Goal: Task Accomplishment & Management: Complete application form

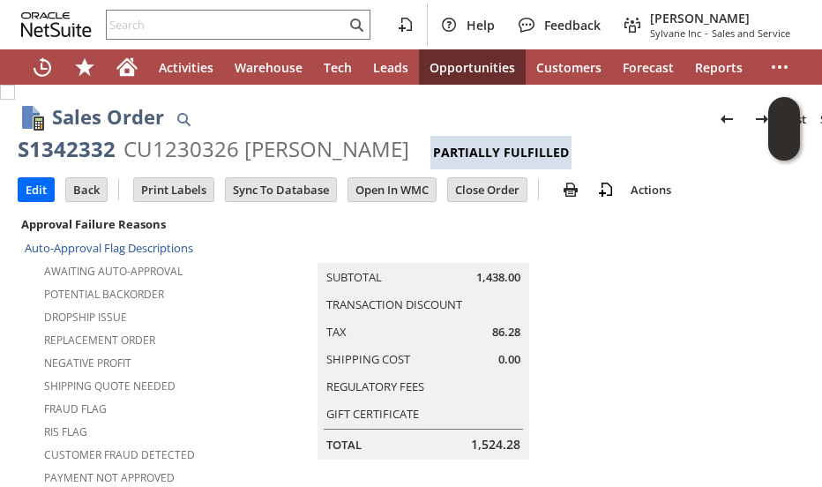
click at [254, 33] on input "text" at bounding box center [226, 24] width 239 height 21
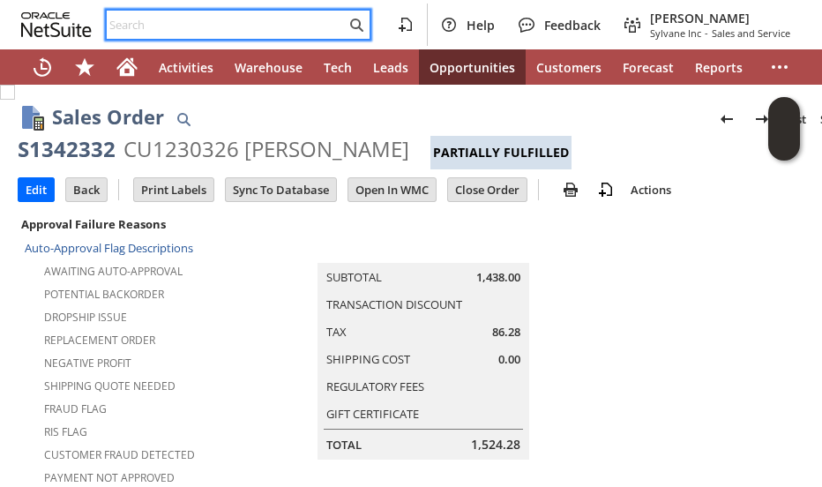
scroll to position [0, 470]
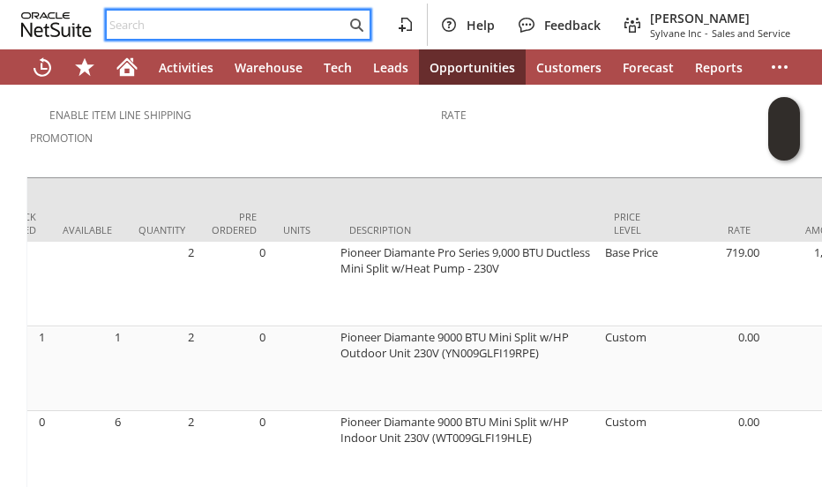
paste input "4402859191"
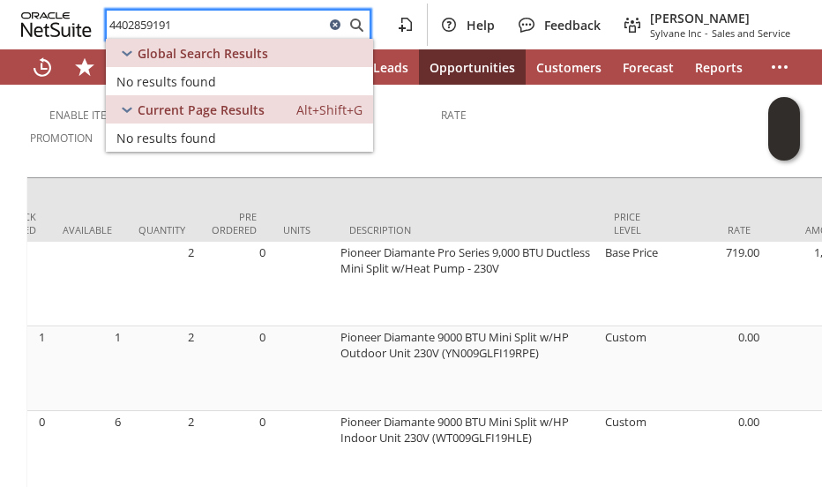
type input "4402859191"
click at [333, 26] on icon at bounding box center [335, 24] width 11 height 11
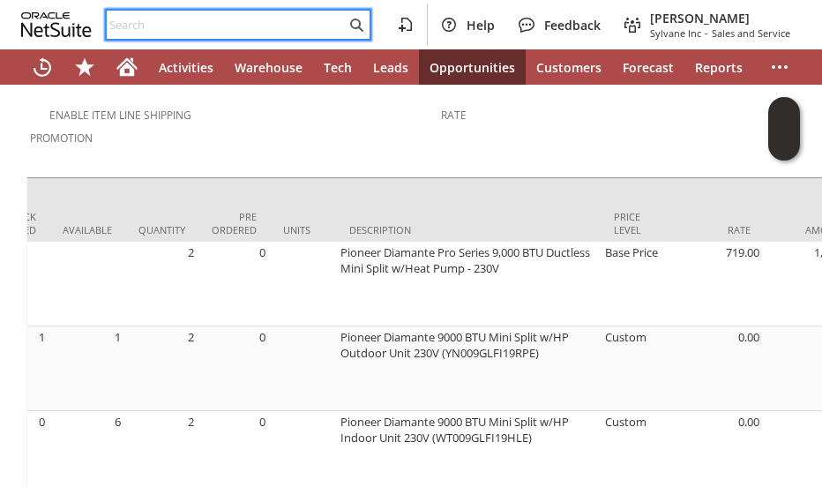
click at [178, 27] on input "text" at bounding box center [226, 24] width 239 height 21
paste input "ni16769"
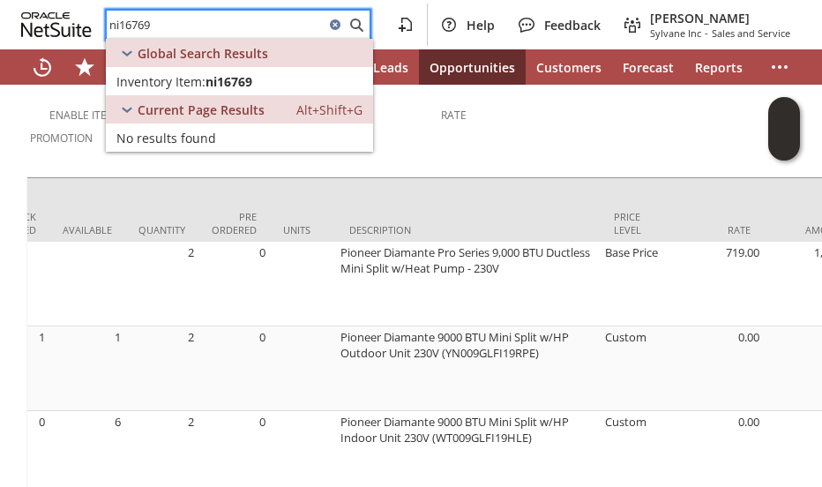
type input "ni16769"
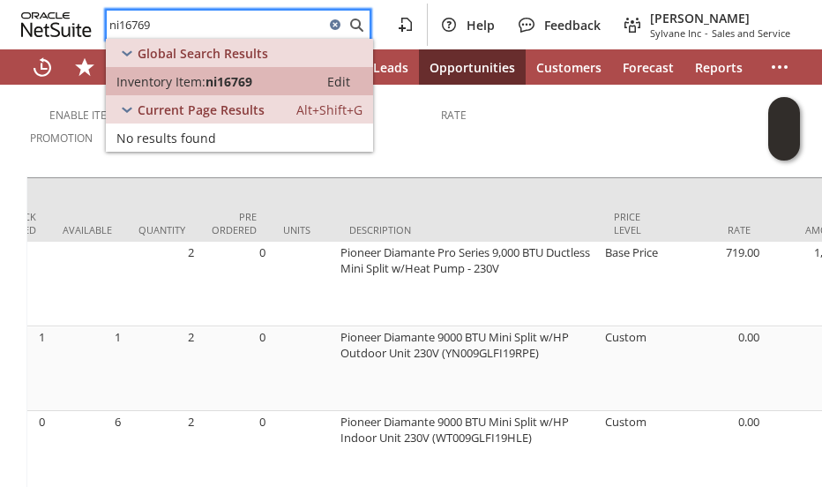
click at [148, 77] on span "Inventory Item:" at bounding box center [160, 81] width 89 height 17
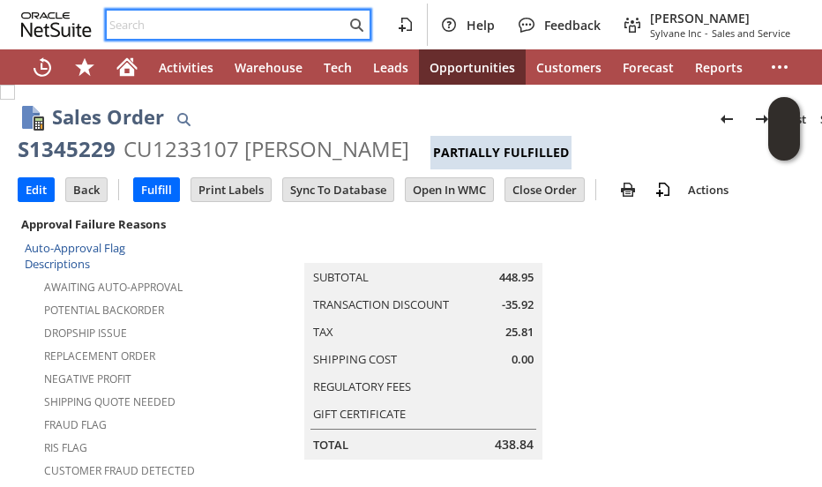
click at [202, 24] on input "text" at bounding box center [226, 24] width 239 height 21
paste input "4064314036"
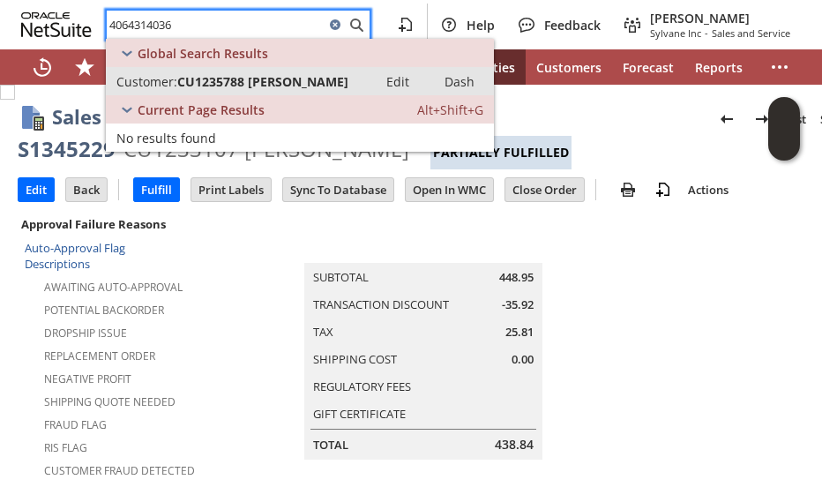
type input "4064314036"
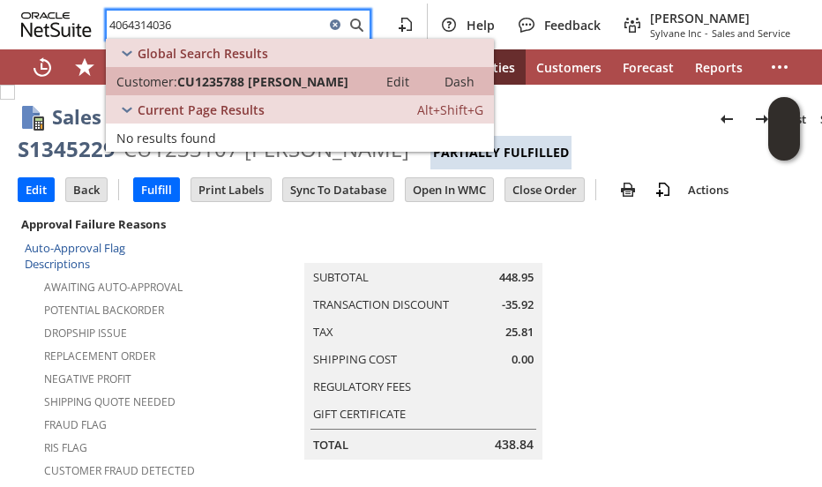
click at [228, 85] on span "CU1235788 Pamela G Sourbeer" at bounding box center [262, 81] width 171 height 17
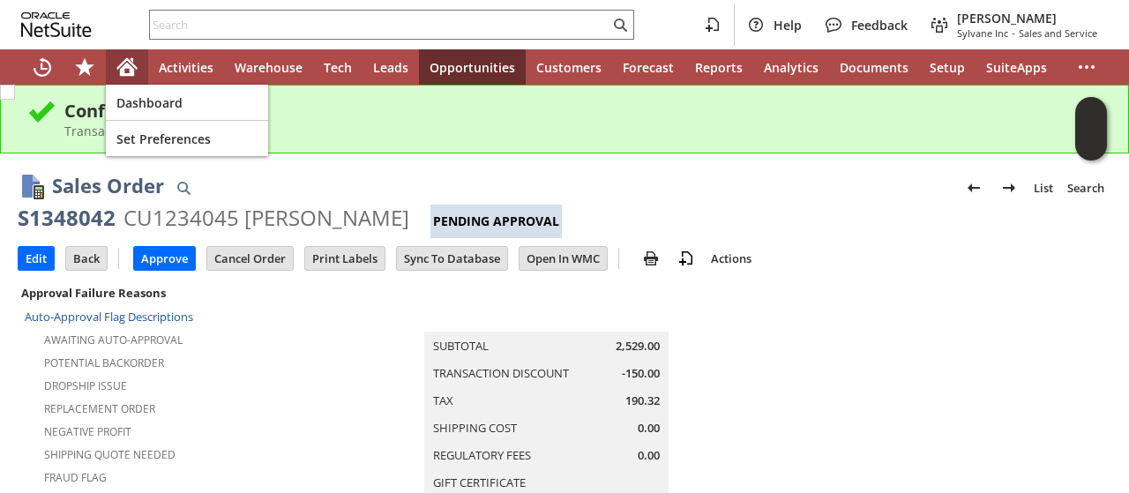
click at [135, 67] on icon "Home" at bounding box center [127, 63] width 20 height 11
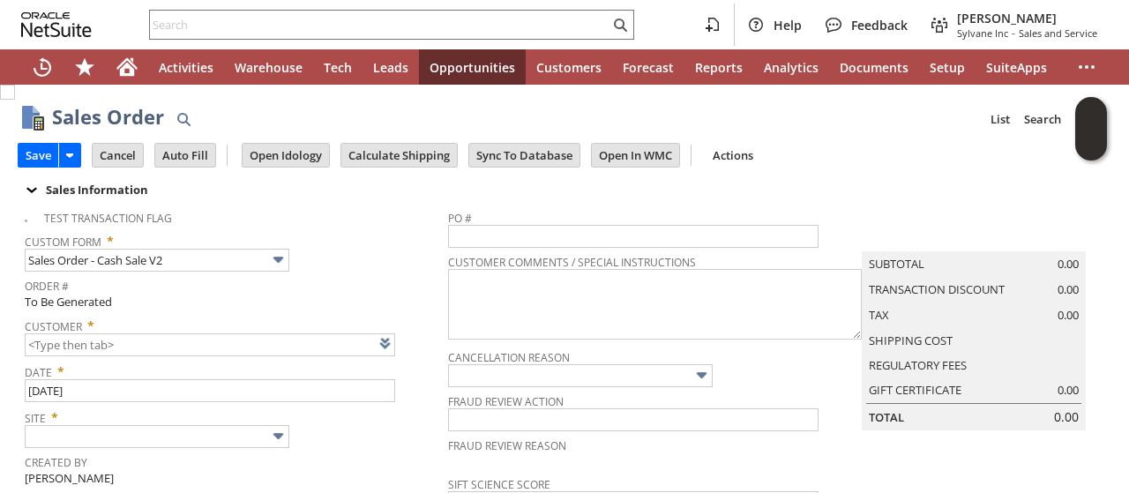
type input "CU1235825 [PERSON_NAME] Supply Company"
click at [340, 280] on span "Order #" at bounding box center [232, 283] width 414 height 20
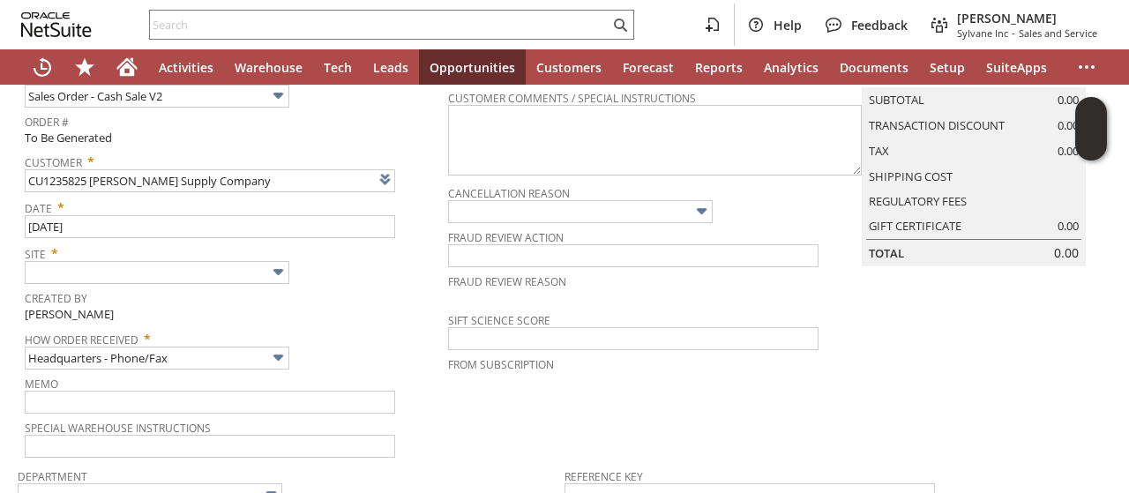
scroll to position [176, 0]
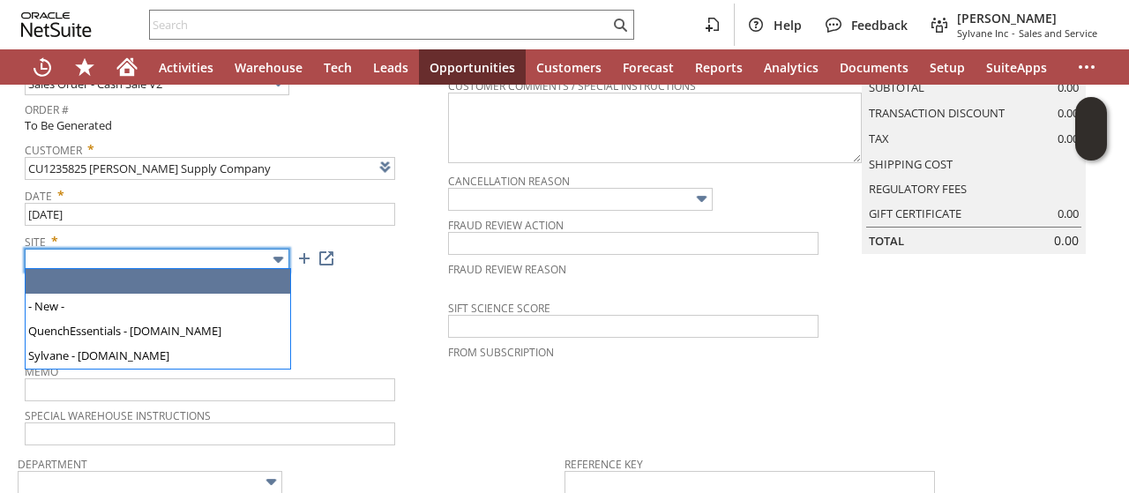
click at [221, 260] on input "text" at bounding box center [157, 260] width 265 height 23
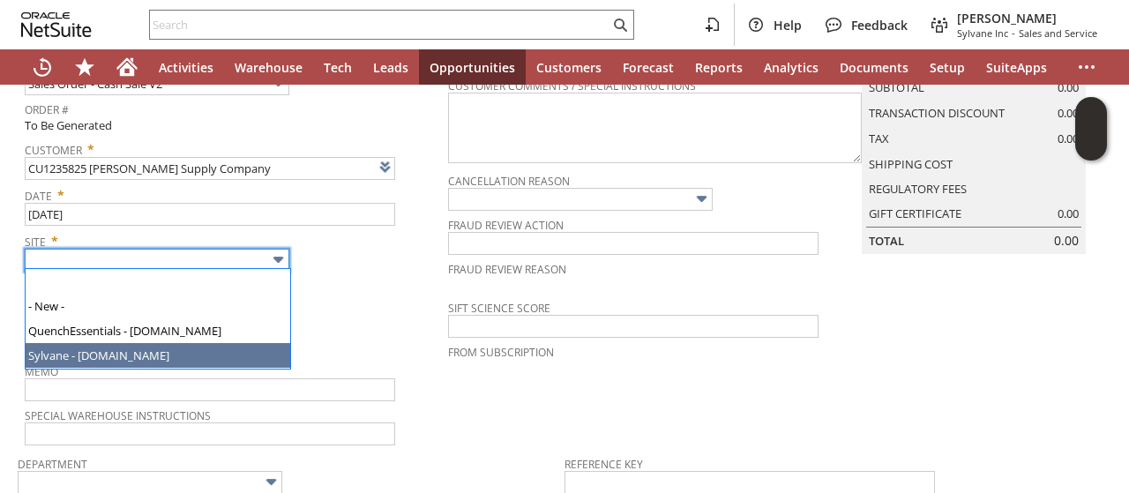
type input "Sylvane - [DOMAIN_NAME]"
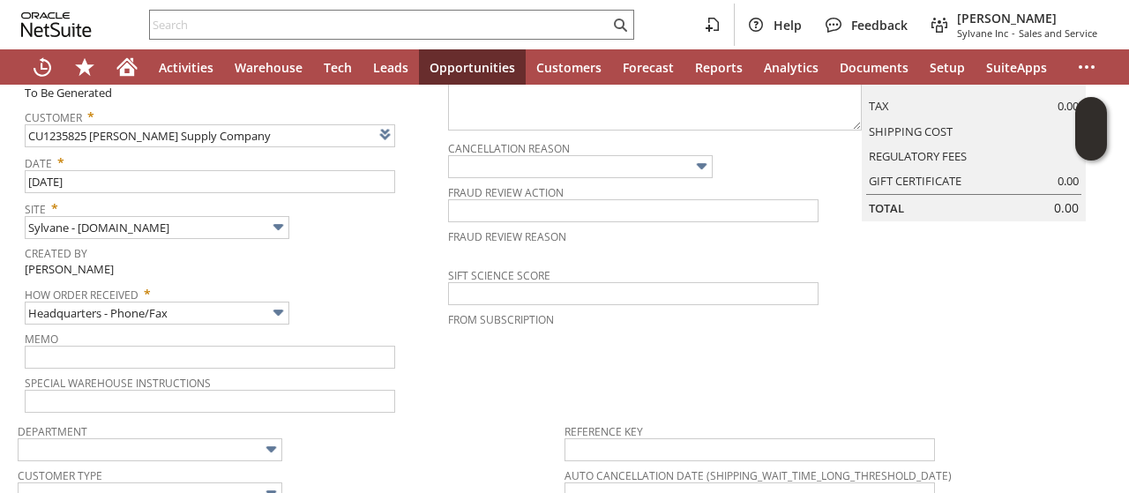
click at [351, 331] on tbody "Test Transaction Flag Custom Form * Sales Order - Cash Sale V2 Order # To Be Ge…" at bounding box center [236, 203] width 423 height 422
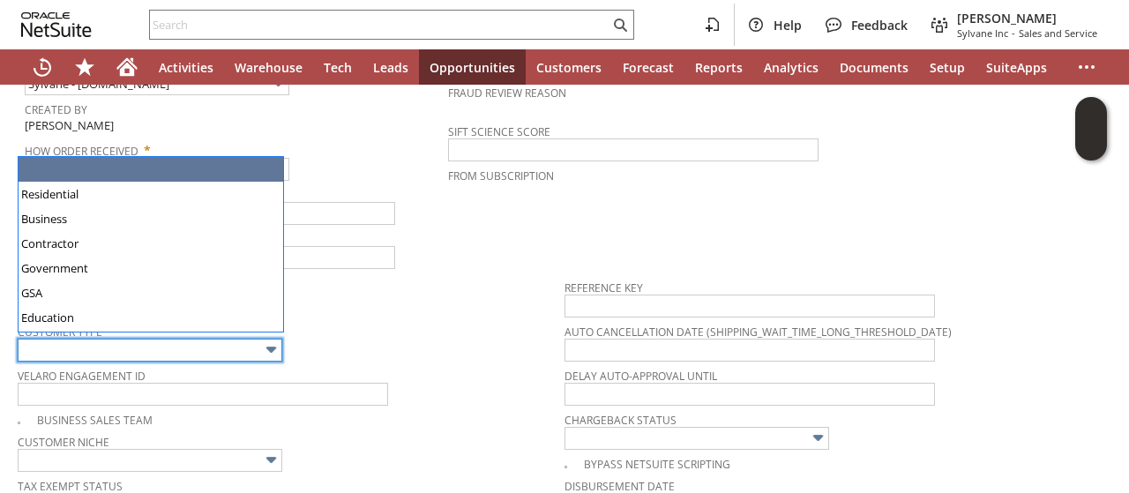
click at [243, 341] on input "text" at bounding box center [150, 350] width 265 height 23
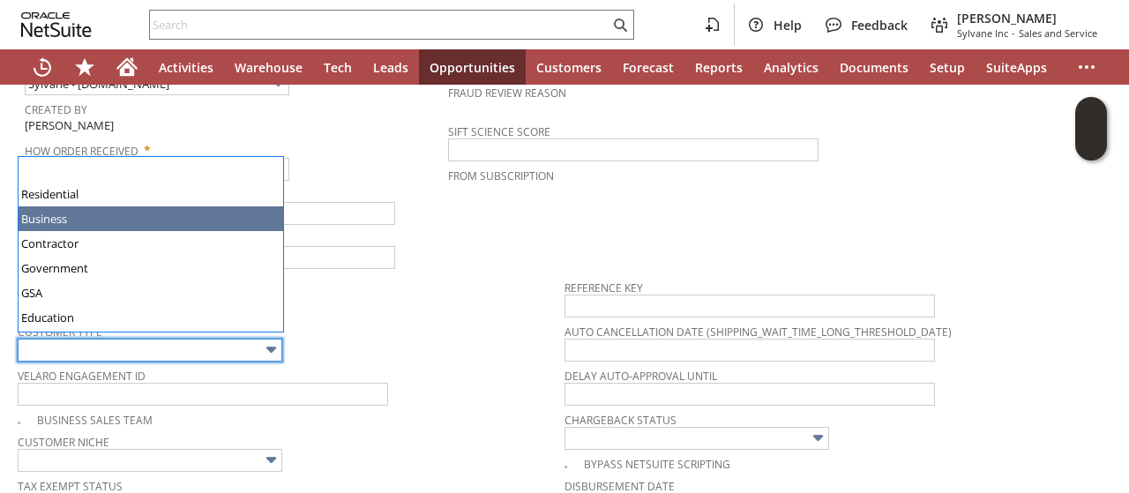
type input "Business"
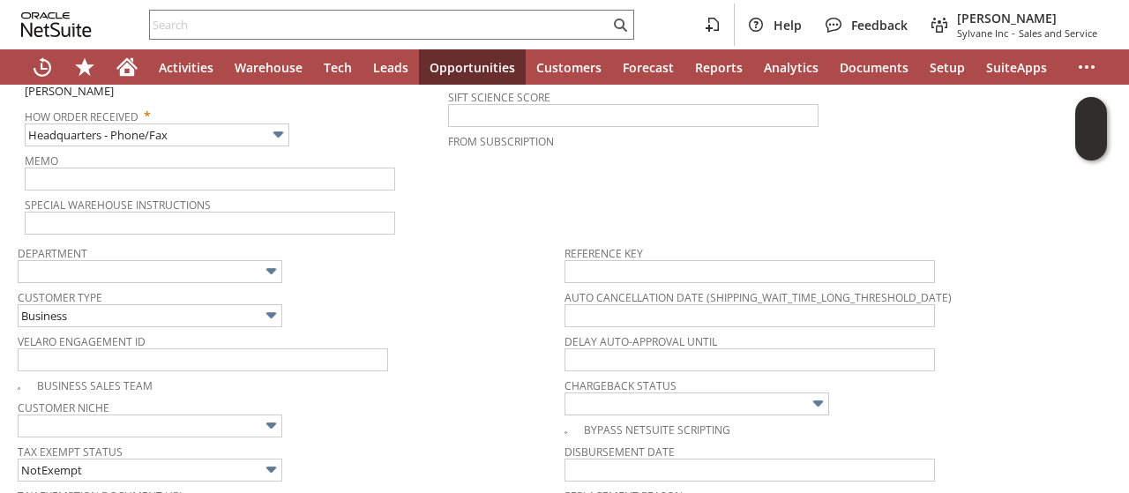
click at [466, 287] on tbody "Department Customer Type Business Velaro Engagement ID Business Sales Team Cust…" at bounding box center [291, 429] width 547 height 386
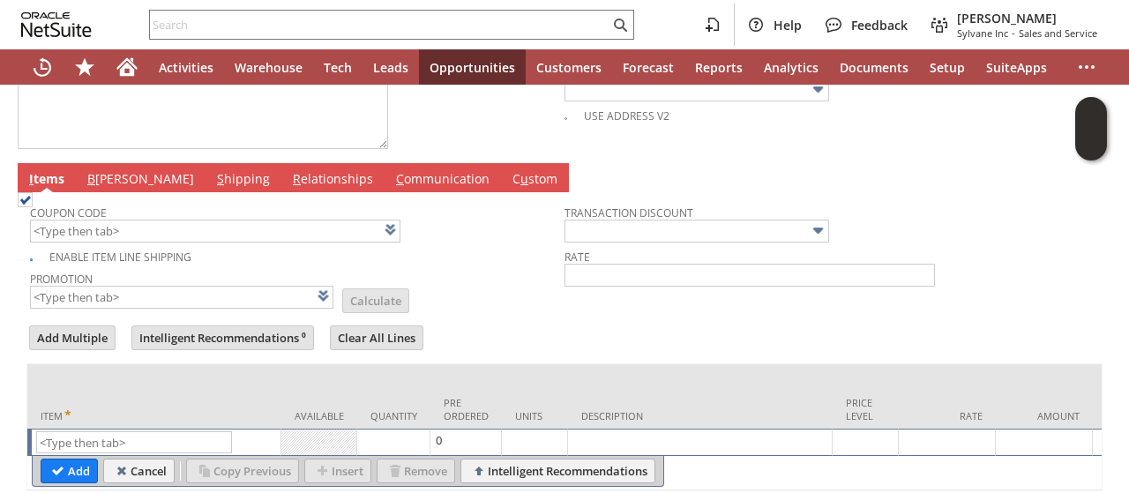
scroll to position [915, 0]
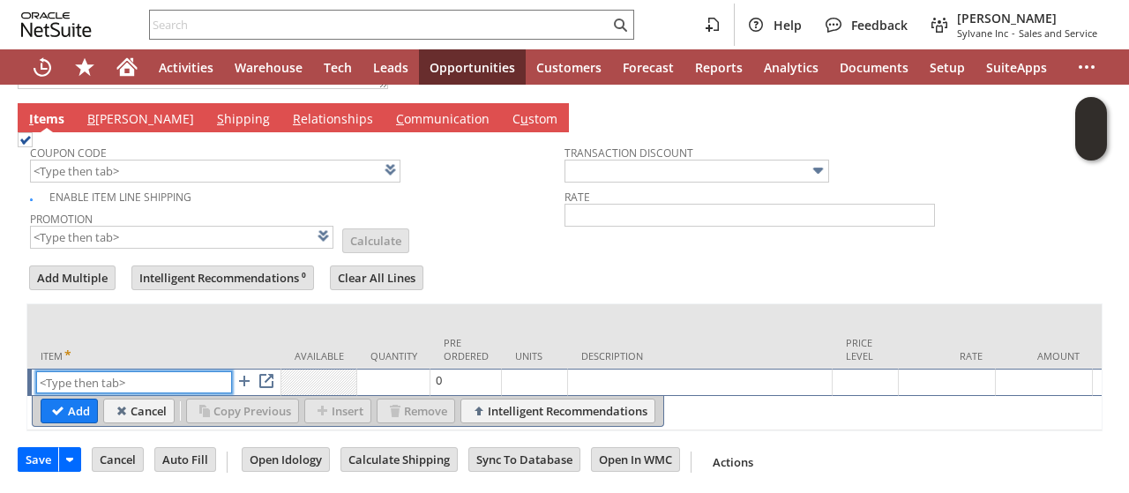
click at [157, 371] on input "text" at bounding box center [134, 382] width 196 height 22
paste input "sa4821k"
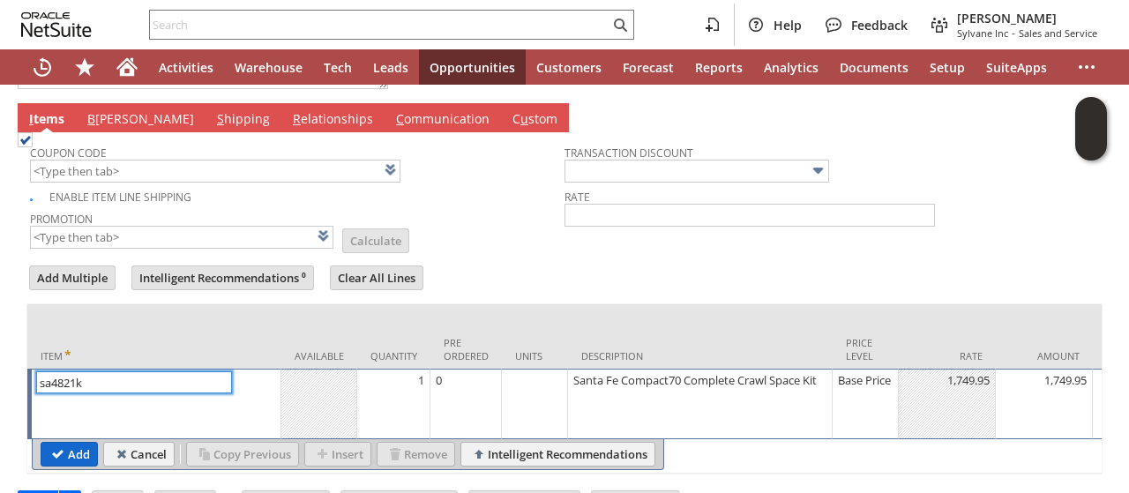
type input "sa4821k"
click at [58, 443] on input "Add" at bounding box center [69, 454] width 56 height 23
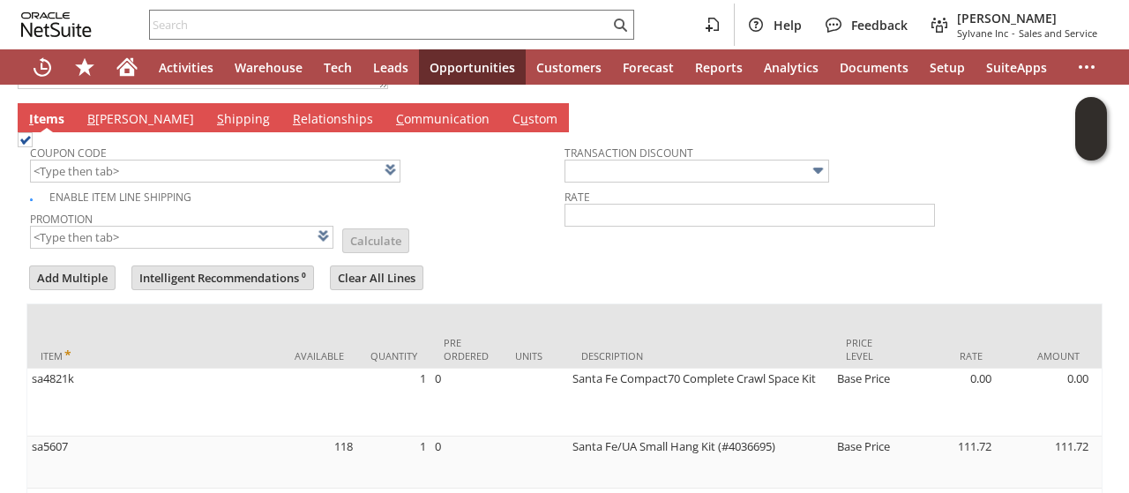
scroll to position [1252, 0]
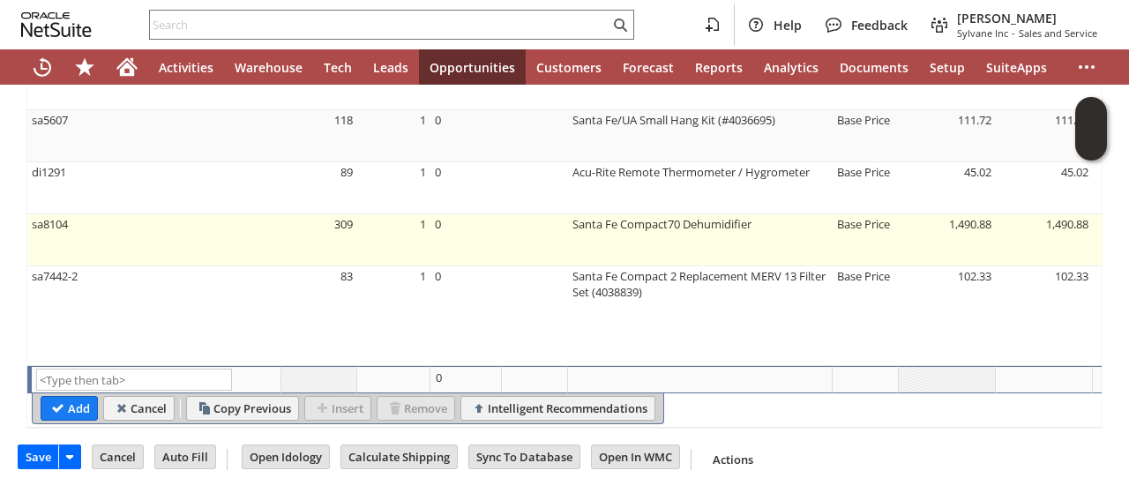
type input "Intelligent Recommendations¹⁰"
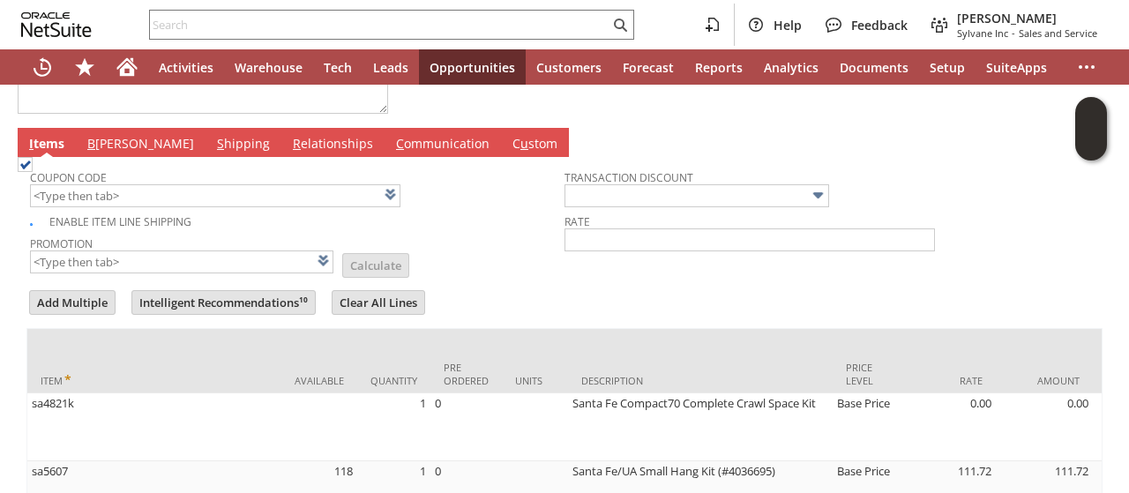
scroll to position [829, 0]
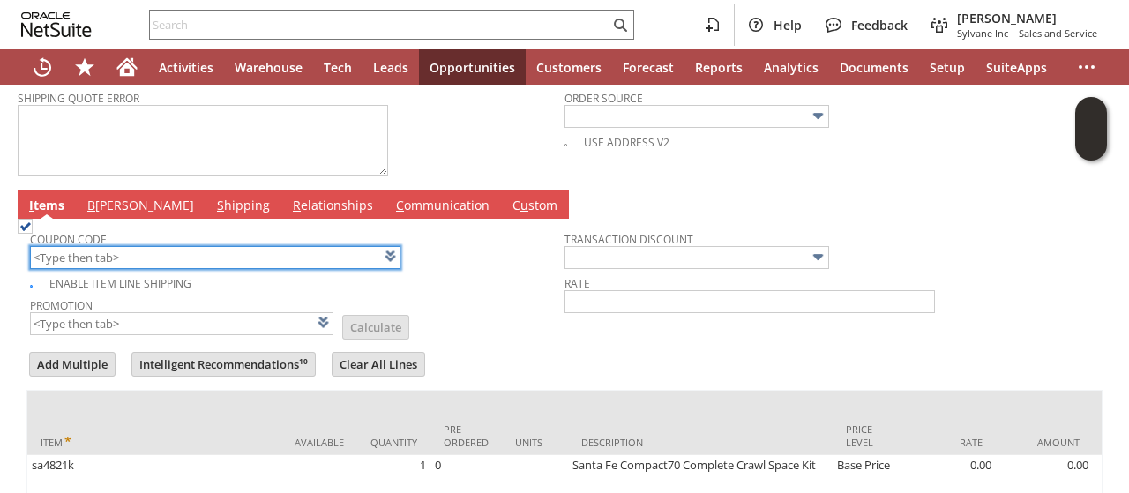
click at [86, 246] on input "text" at bounding box center [215, 257] width 370 height 23
paste input "SF150"
type input "SF150"
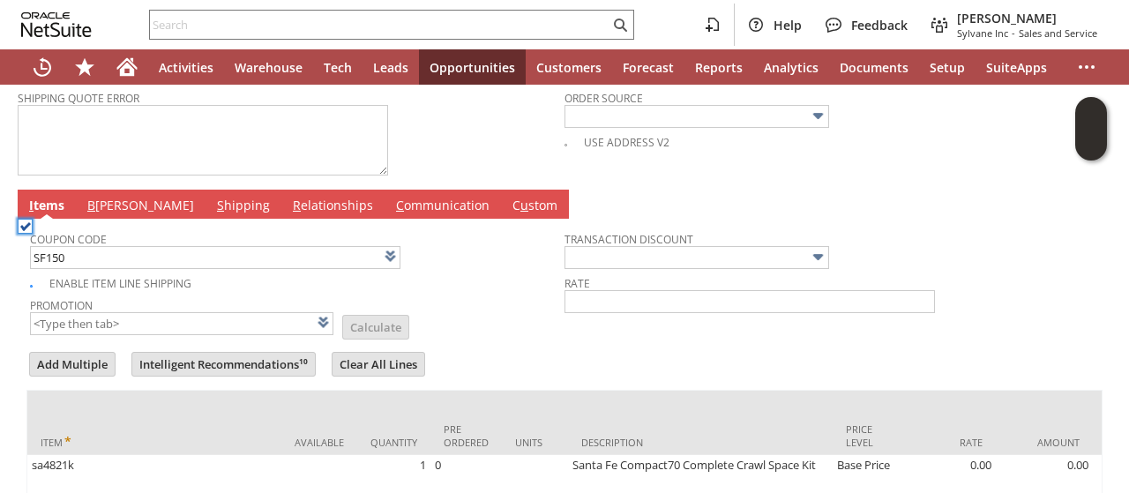
type input "$150 Off Santa Fe Dehumidifiers w/ Promo Code SF150"
type input "Promo Code"
type input "-150.00"
click at [470, 296] on td "Promotion $150 Off Santa Fe Dehumidifiers w/ Promo Code SF150 List Calculate" at bounding box center [297, 315] width 534 height 44
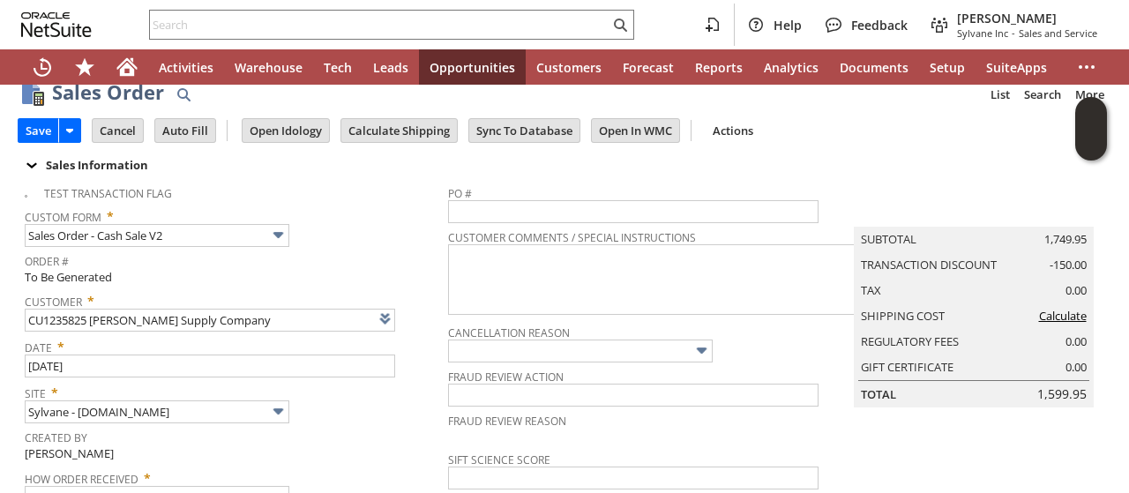
scroll to position [0, 0]
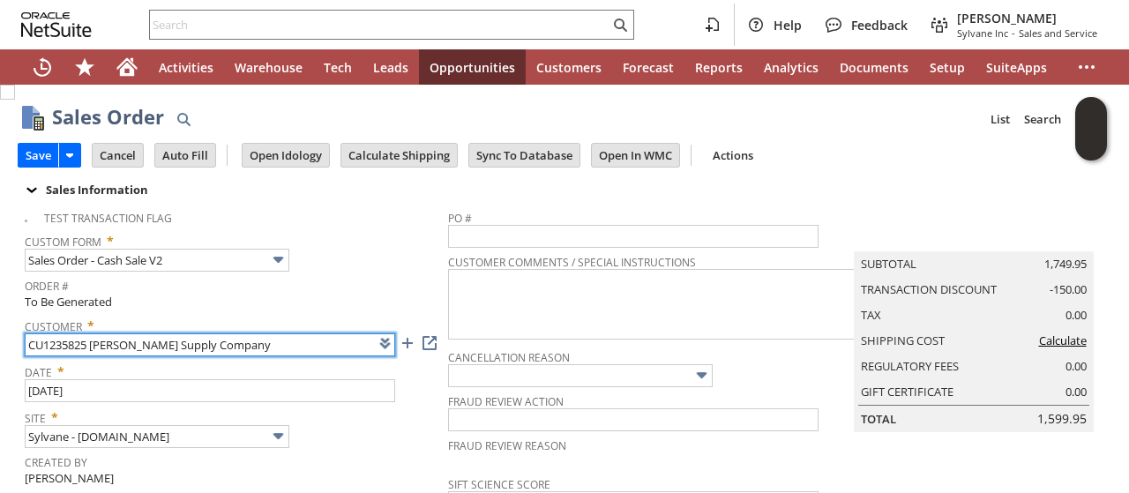
click at [71, 339] on input "CU1235825 Turner Supply Company" at bounding box center [210, 344] width 370 height 23
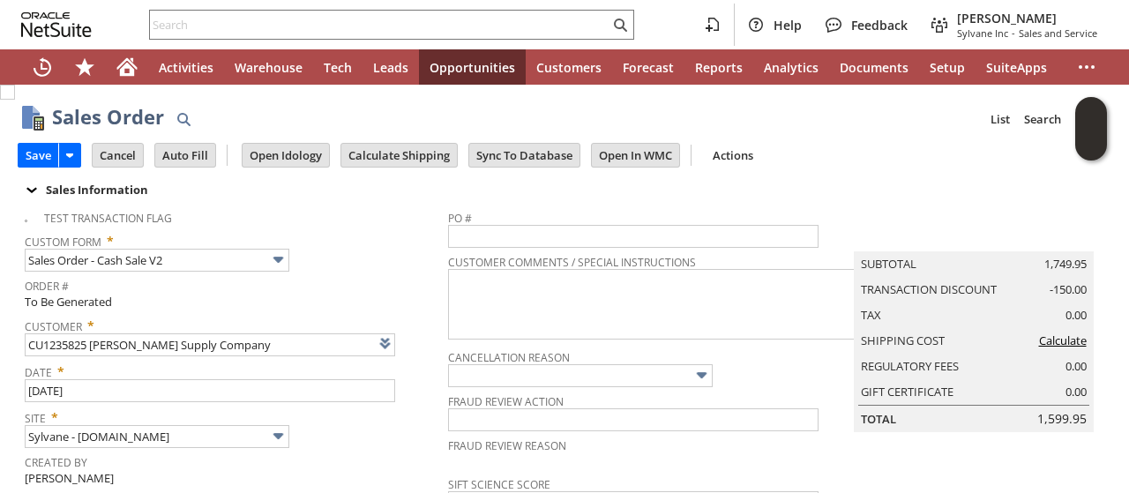
click at [392, 250] on div "Custom Form * Sales Order - Cash Sale V2" at bounding box center [232, 250] width 414 height 44
click at [392, 154] on input "Calculate Shipping" at bounding box center [399, 155] width 116 height 23
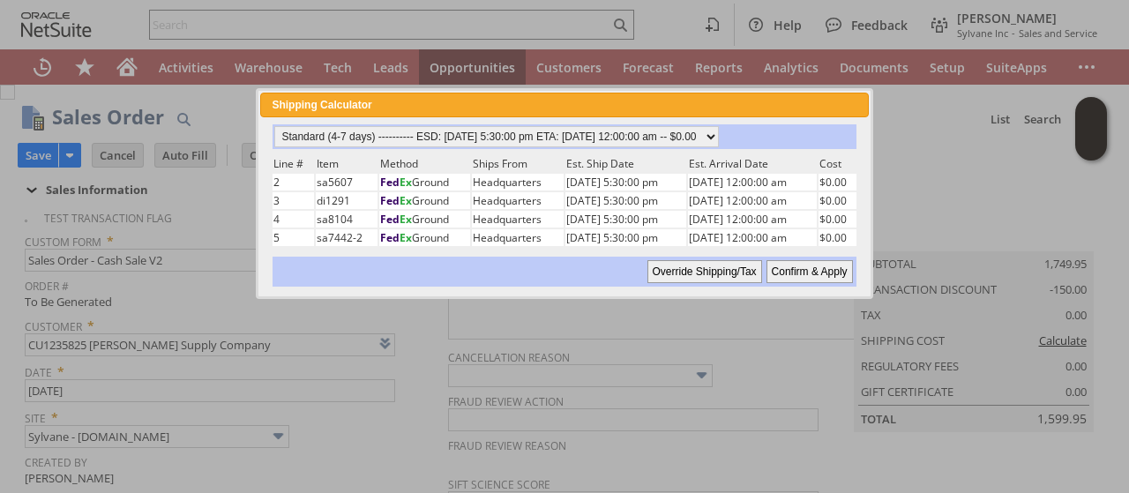
click at [784, 261] on input "Confirm & Apply" at bounding box center [809, 271] width 86 height 23
type input "OtherExemptEntity"
type input "Promo Code"
type input "-150.00"
type input "Add"
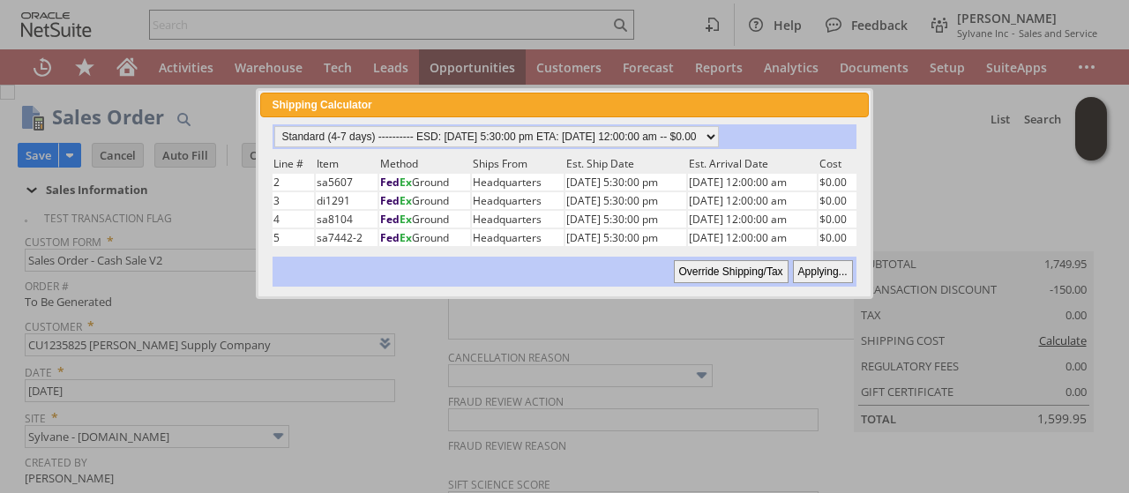
type input "Copy Previous"
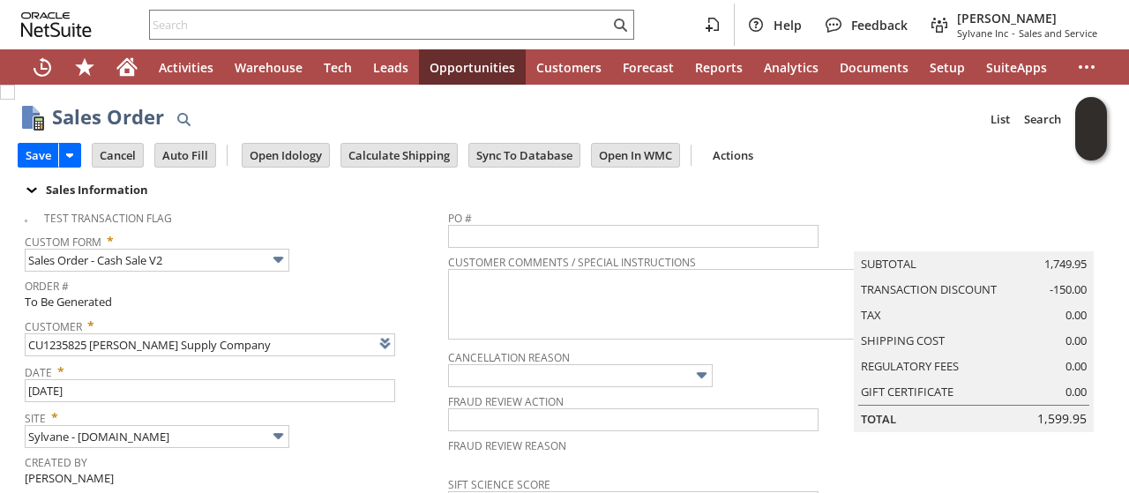
scroll to position [1252, 0]
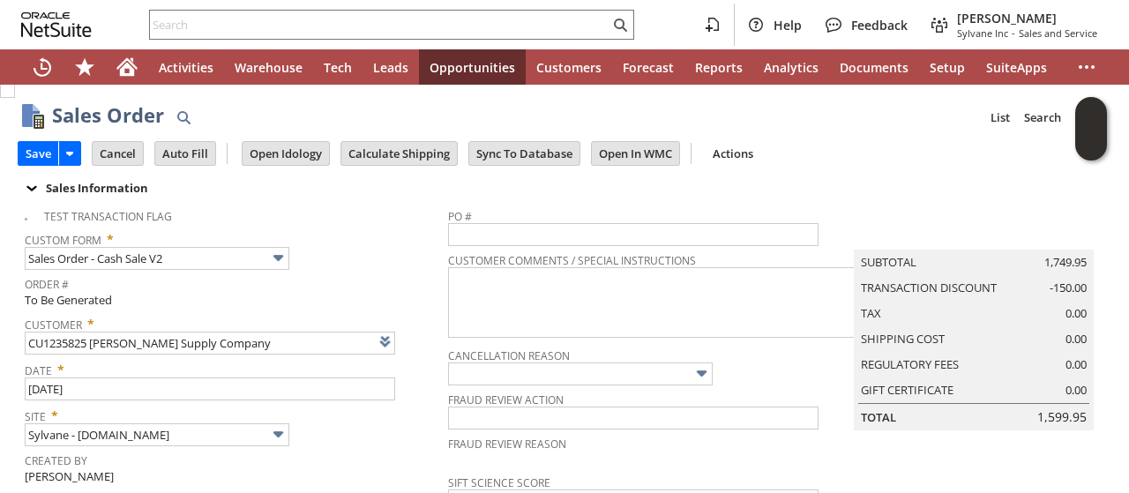
scroll to position [0, 0]
click at [381, 247] on span "Custom Form *" at bounding box center [232, 238] width 414 height 21
click at [439, 265] on div "Custom Form * Sales Order - Cash Sale V2" at bounding box center [232, 250] width 414 height 44
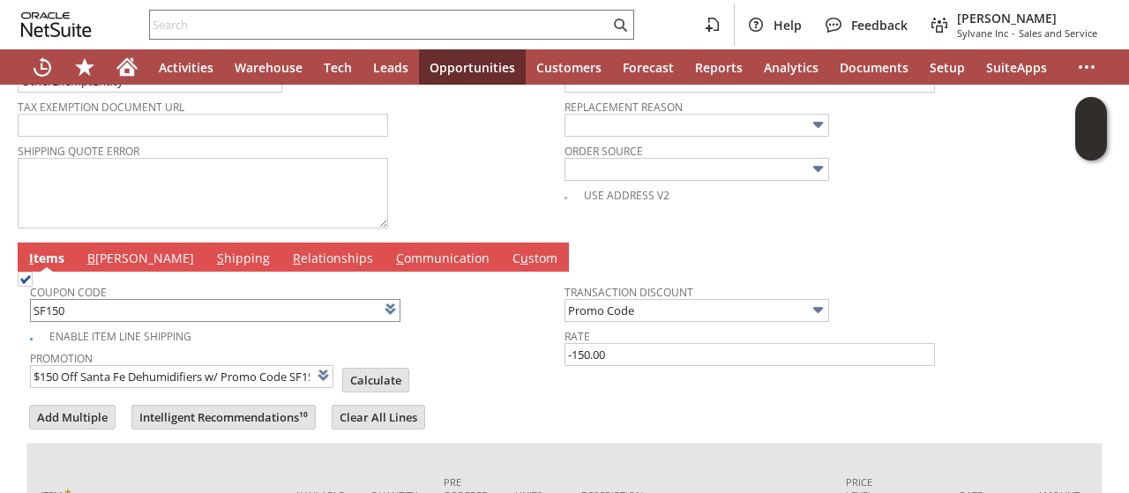
scroll to position [811, 0]
click at [480, 292] on tbody "Coupon Code SF150 Enable Item Line Shipping Promotion $150 Off Santa Fe Dehumid…" at bounding box center [297, 332] width 534 height 115
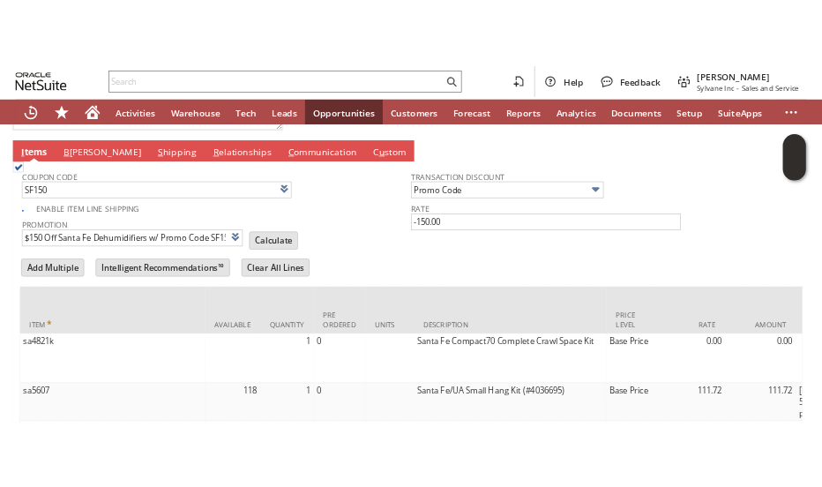
scroll to position [882, 0]
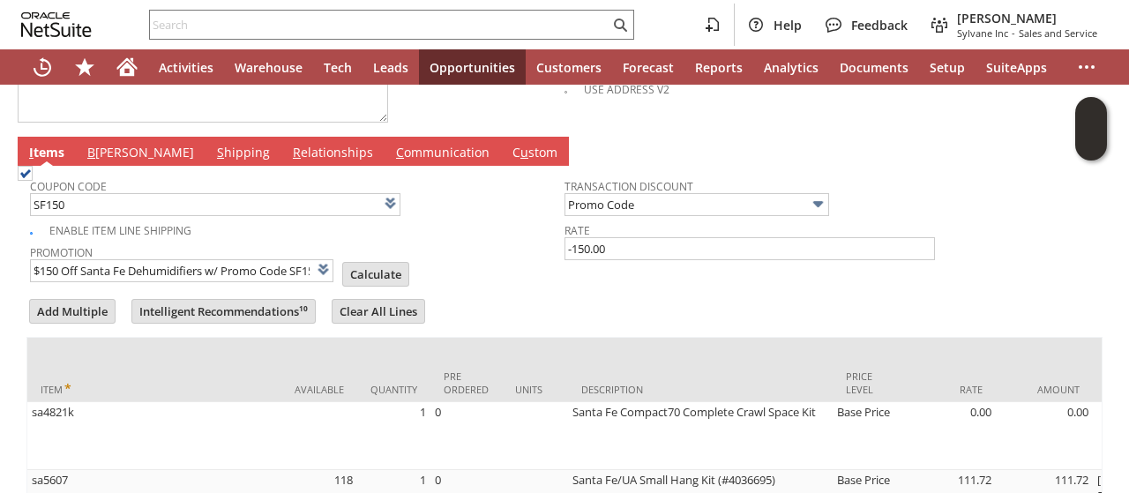
click at [108, 144] on link "B illing" at bounding box center [141, 153] width 116 height 19
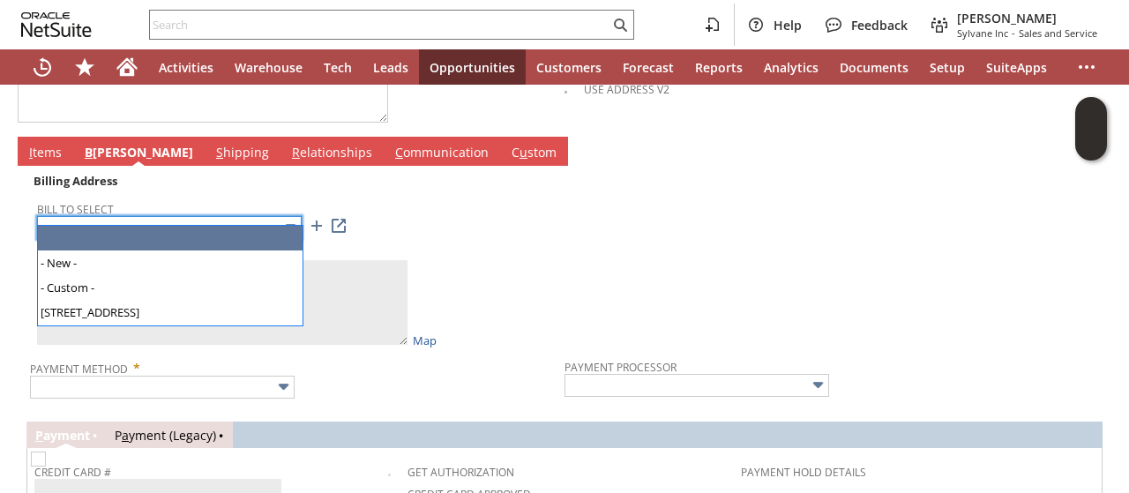
click at [244, 216] on input "text" at bounding box center [169, 227] width 265 height 23
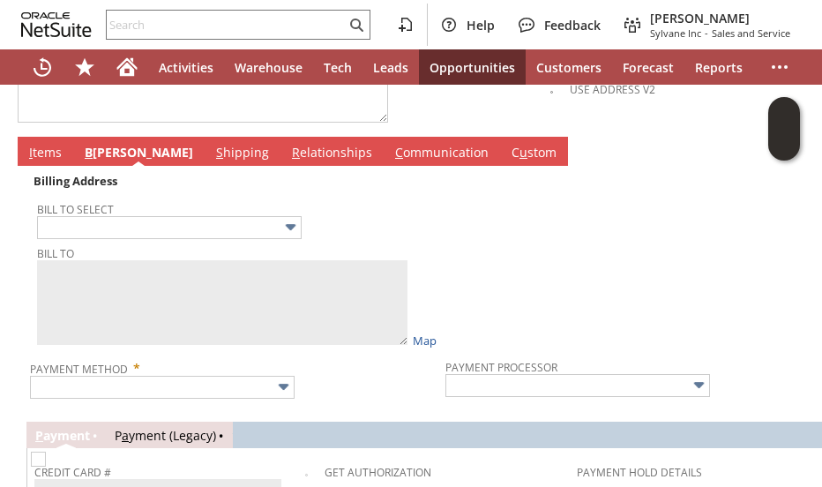
type input "250 N Royal st"
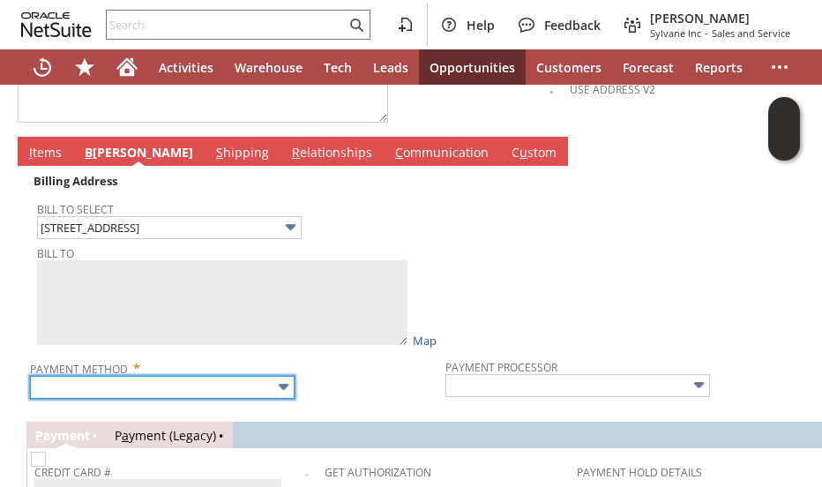
click at [192, 378] on input "text" at bounding box center [162, 387] width 265 height 23
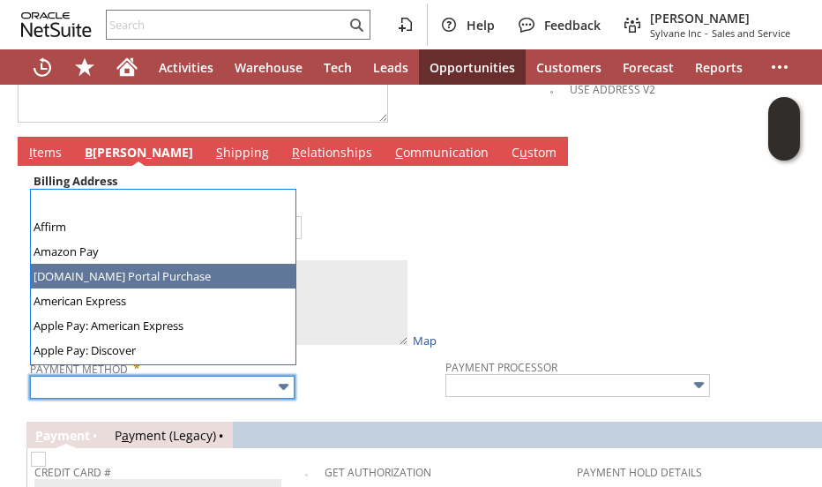
type textarea "Turner Supply Company 250 N Royal st Mobile AL 36602 United States"
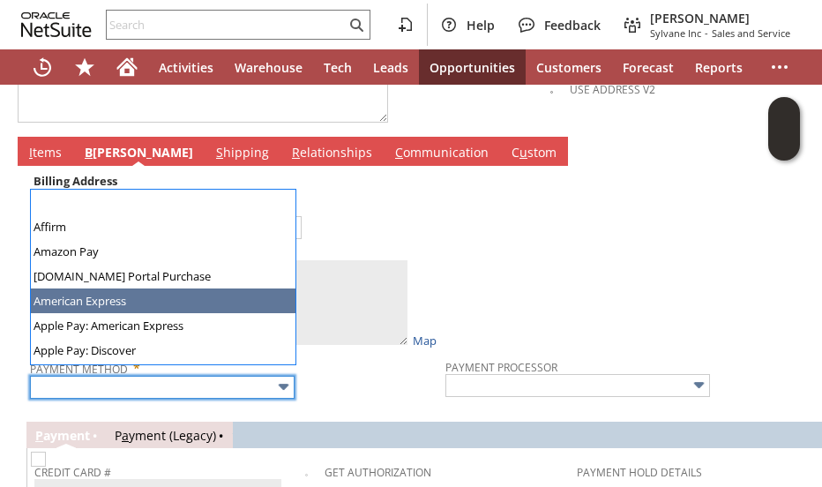
type input "American Express"
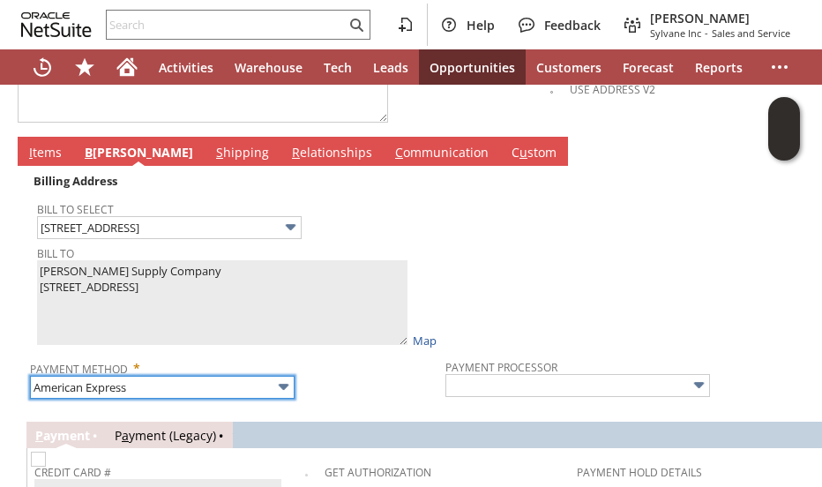
type input "Braintree"
checkbox input "true"
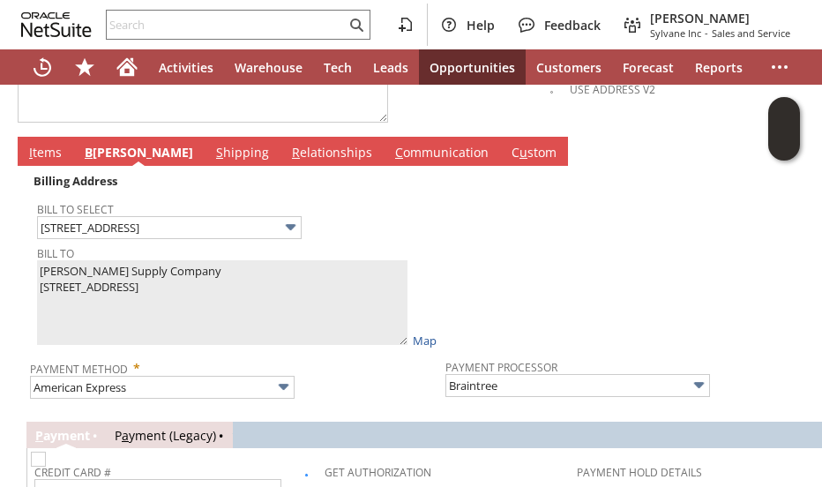
click at [355, 378] on div "Billing Address Bill To Select 250 N Royal st Bill To Turner Supply Company 250…" at bounding box center [440, 496] width 829 height 660
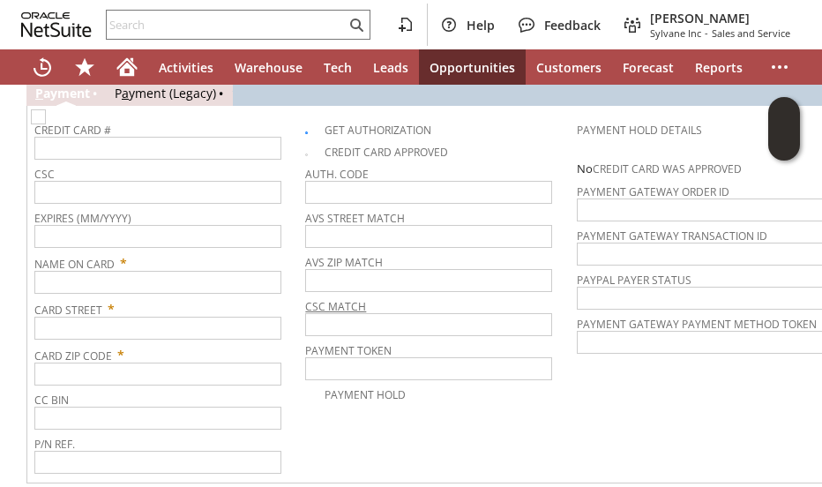
scroll to position [1235, 0]
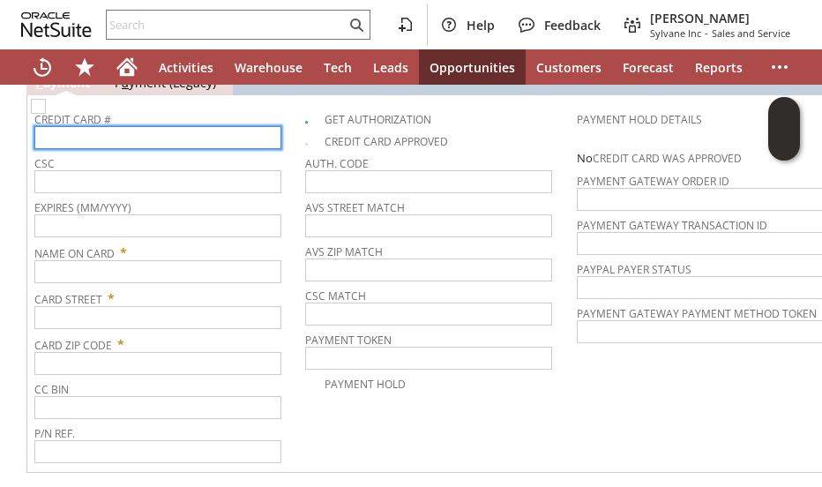
click at [109, 126] on input "text" at bounding box center [157, 137] width 247 height 23
type input "379218226492008"
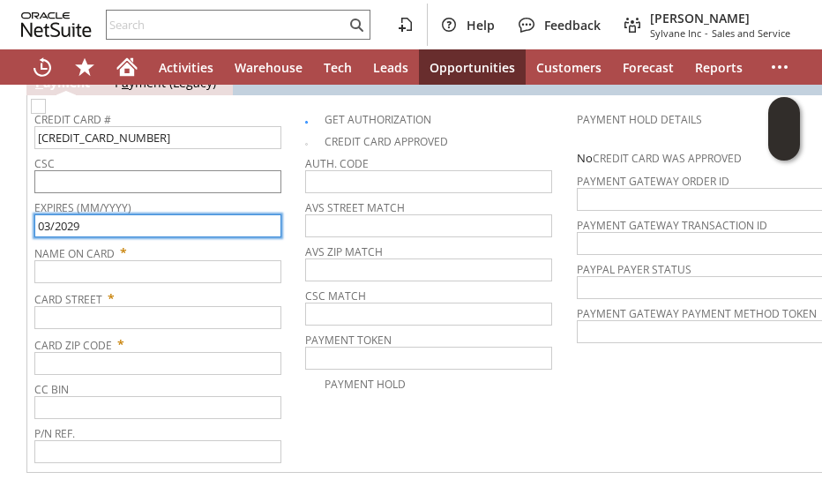
type input "03/2029"
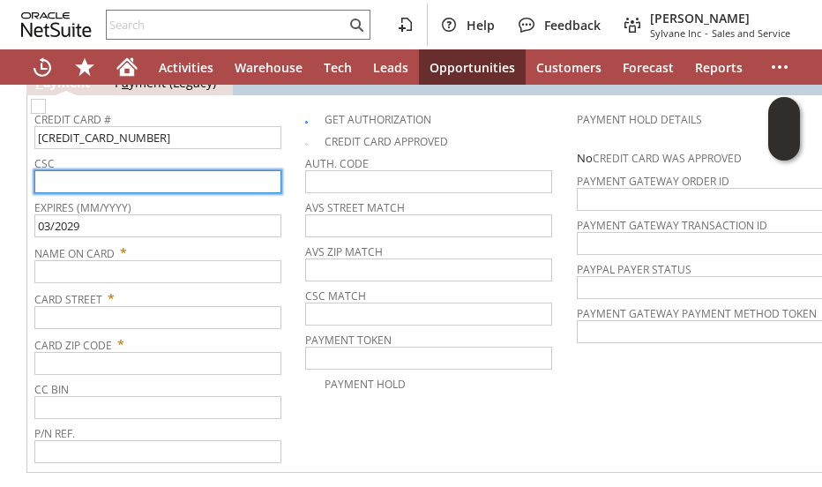
click at [104, 170] on input "text" at bounding box center [157, 181] width 247 height 23
type input "0040"
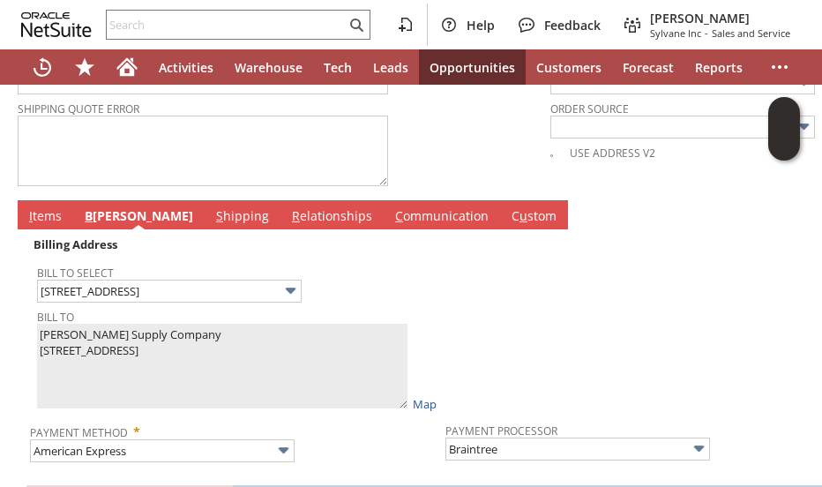
scroll to position [811, 0]
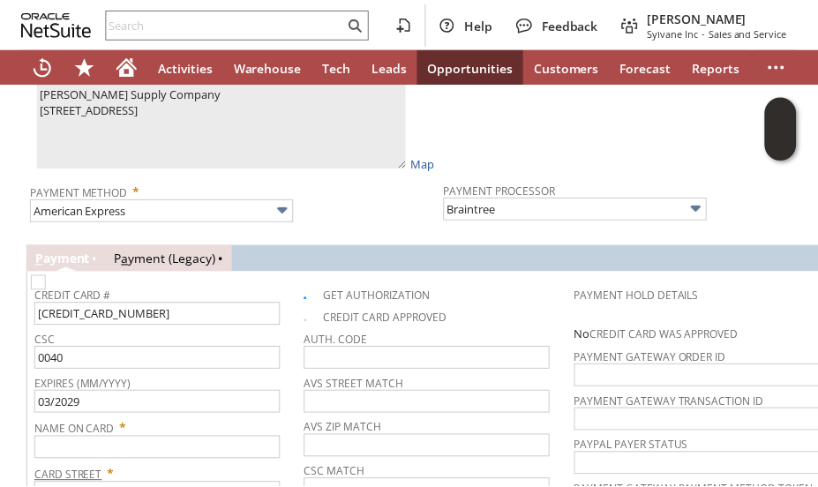
scroll to position [1094, 0]
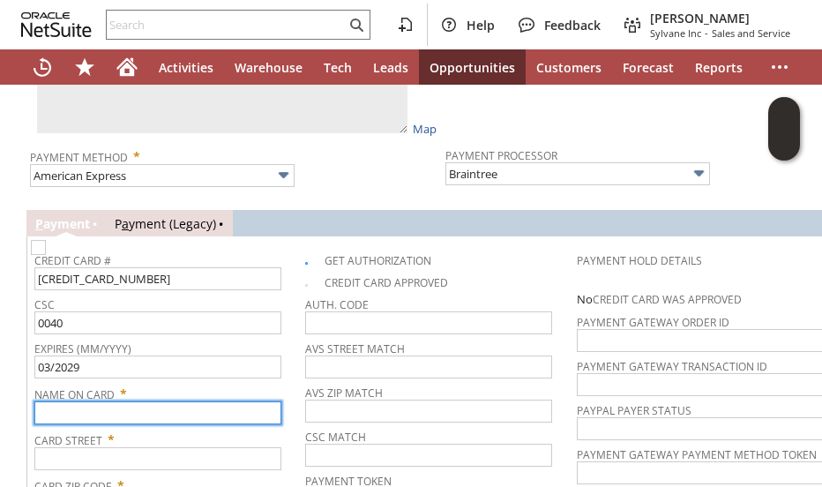
click at [79, 401] on input "text" at bounding box center [157, 412] width 247 height 23
paste input "Turner Supply Company"
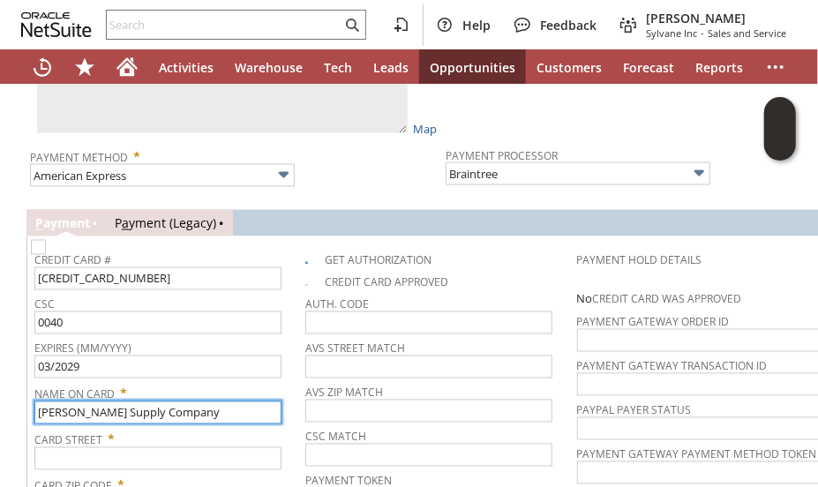
type input "Turner Supply Company"
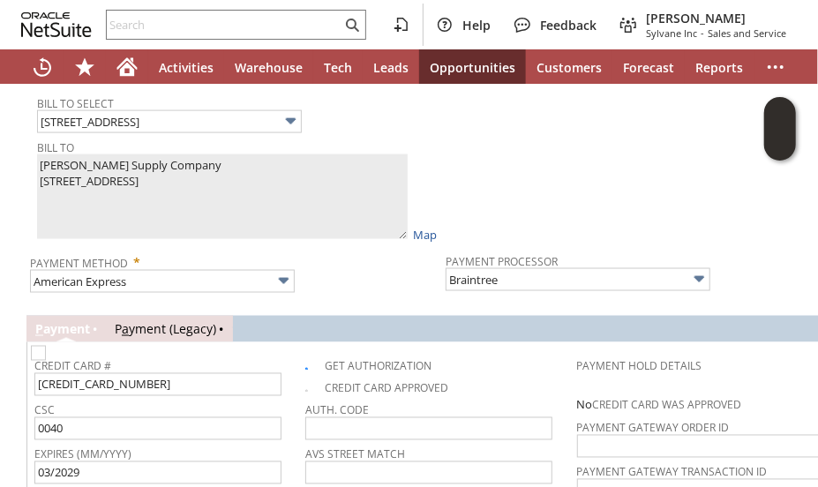
scroll to position [988, 0]
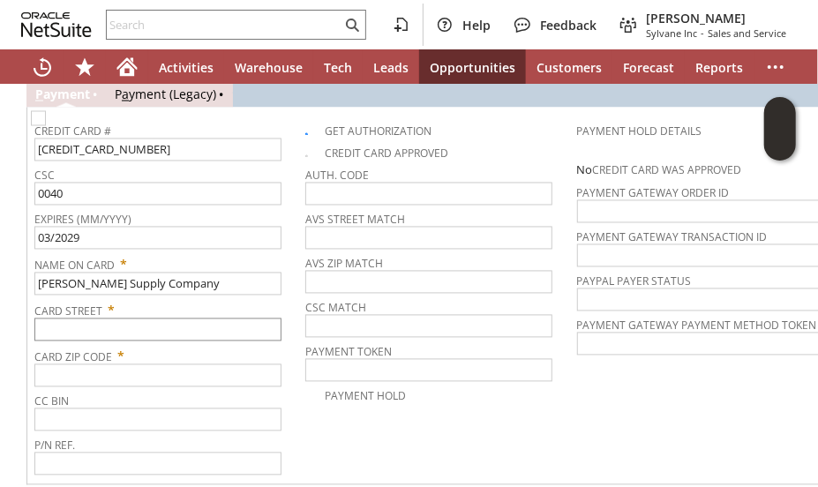
scroll to position [1235, 0]
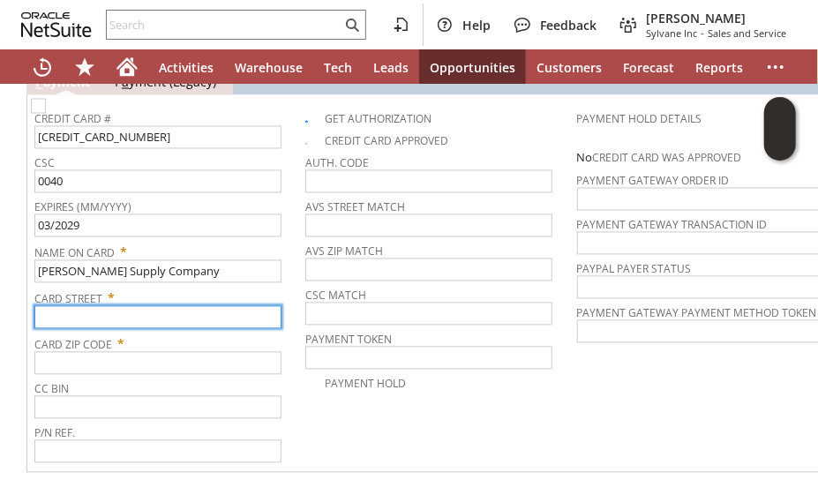
click at [62, 306] on input "text" at bounding box center [157, 317] width 247 height 23
paste input "250 N Royal st"
type input "250 N Royal st"
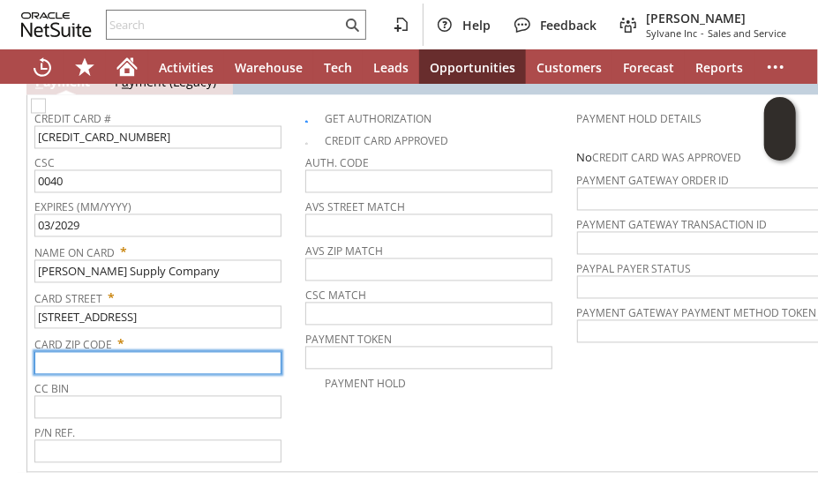
click at [66, 352] on input "text" at bounding box center [157, 363] width 247 height 23
type input "33602"
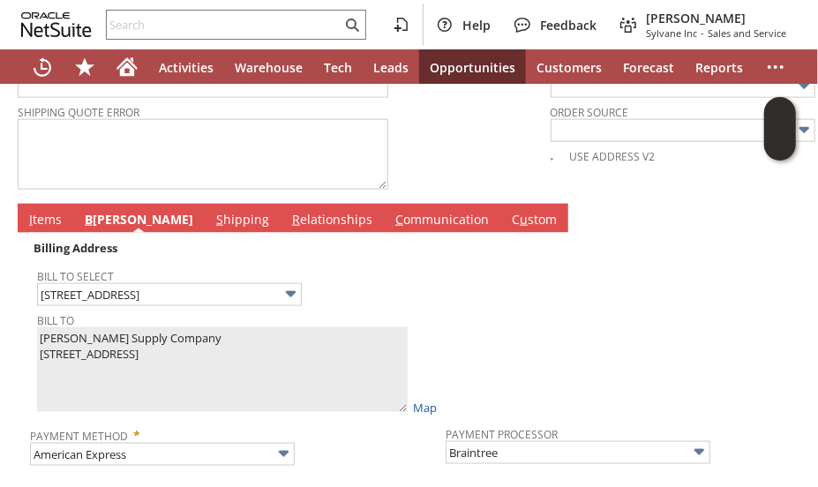
scroll to position [811, 0]
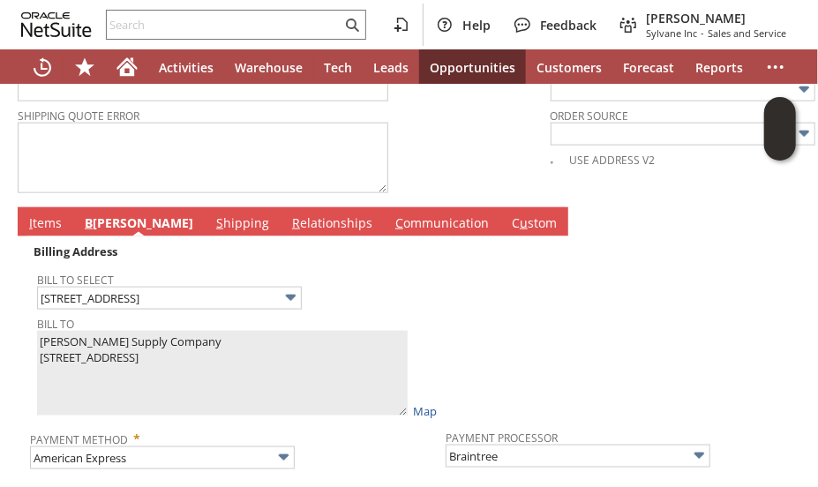
click at [41, 214] on link "I tems" at bounding box center [45, 223] width 41 height 19
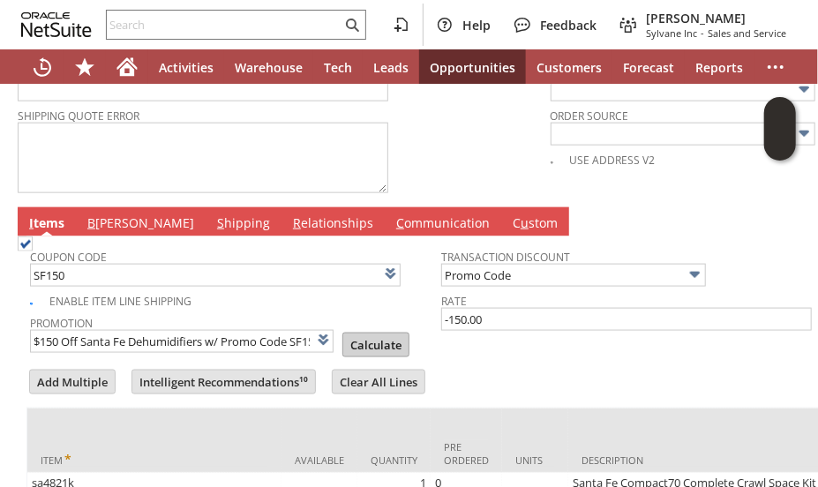
click at [352, 333] on input "Calculate" at bounding box center [375, 344] width 65 height 23
type input "Promo Code"
type input "-150.00"
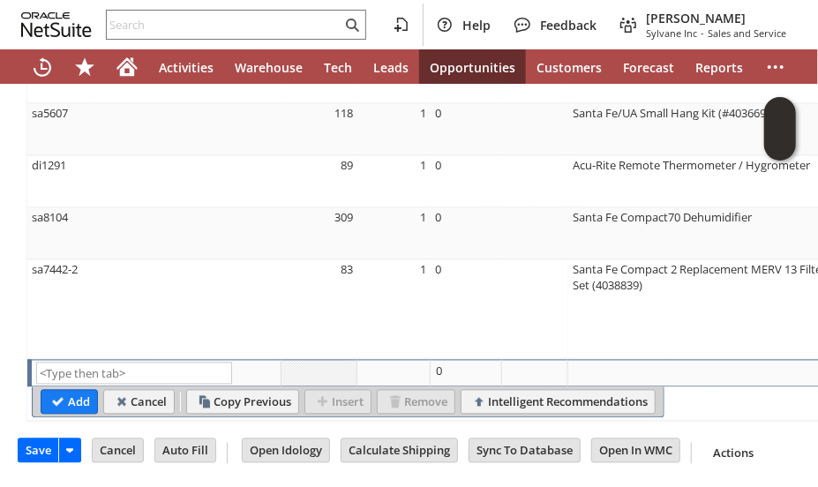
scroll to position [1273, 0]
click at [34, 439] on input "Save" at bounding box center [39, 450] width 40 height 23
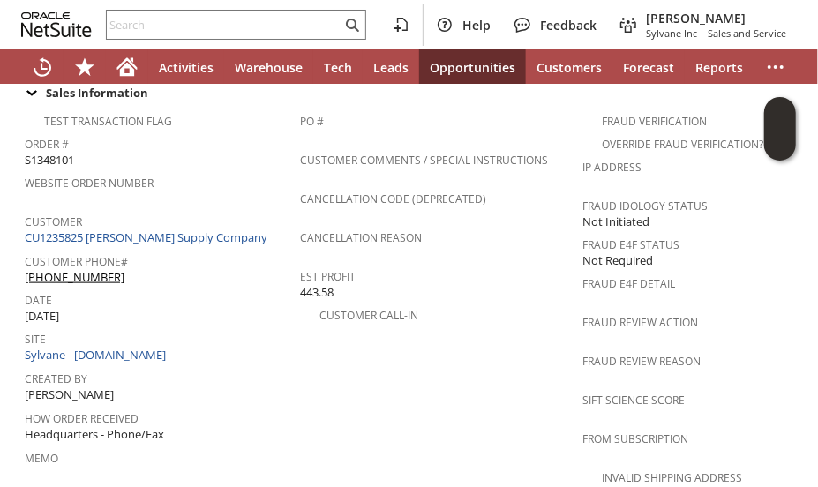
scroll to position [776, 0]
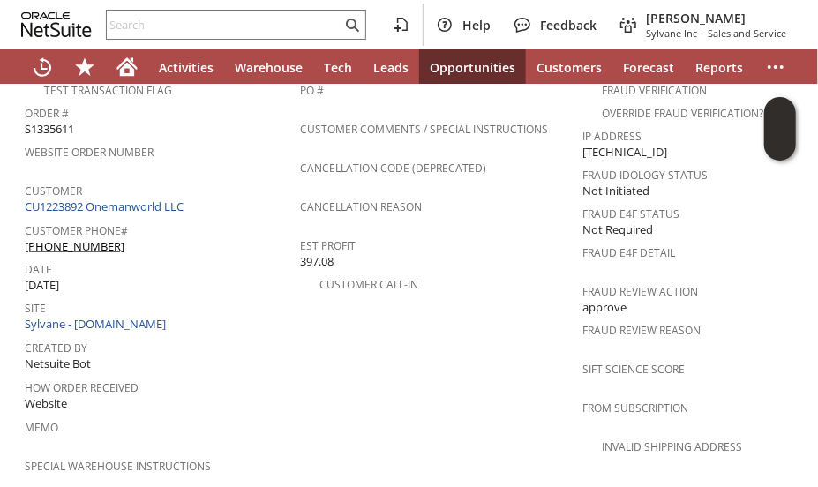
scroll to position [811, 0]
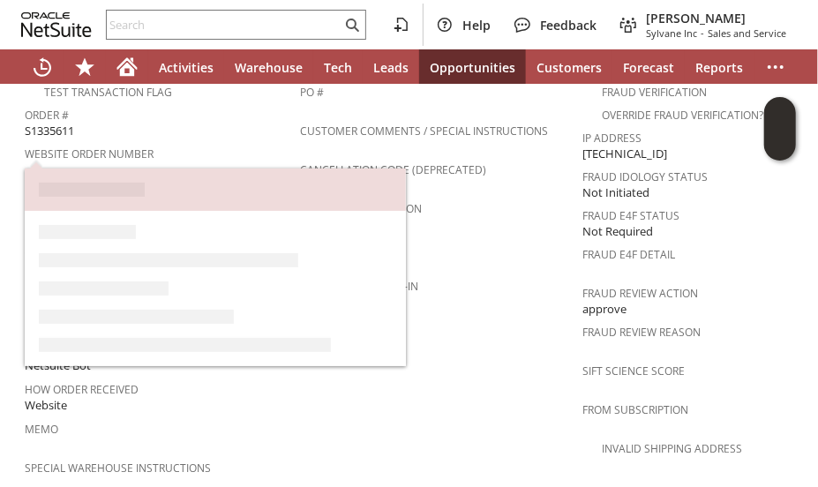
click at [148, 200] on link "CU1223892 Onemanworld LLC" at bounding box center [106, 208] width 163 height 16
